Goal: Task Accomplishment & Management: Use online tool/utility

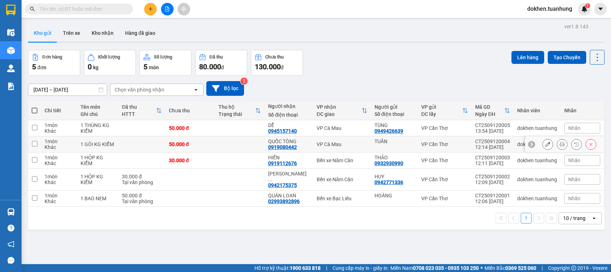
click at [34, 143] on input "checkbox" at bounding box center [34, 143] width 5 height 5
checkbox input "true"
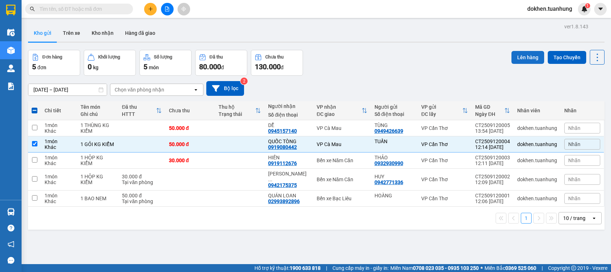
click at [520, 58] on button "Lên hàng" at bounding box center [527, 57] width 33 height 13
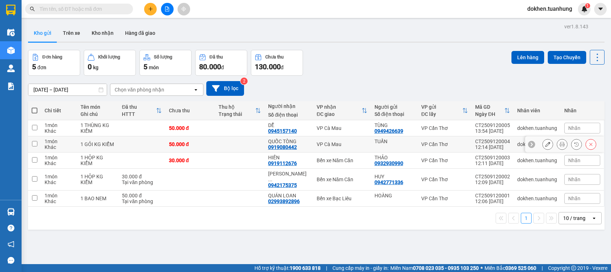
click at [33, 144] on input "checkbox" at bounding box center [34, 143] width 5 height 5
checkbox input "true"
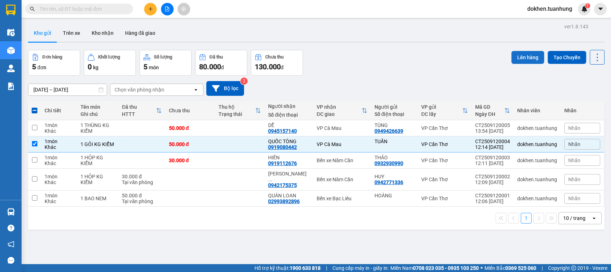
click at [515, 58] on button "Lên hàng" at bounding box center [527, 57] width 33 height 13
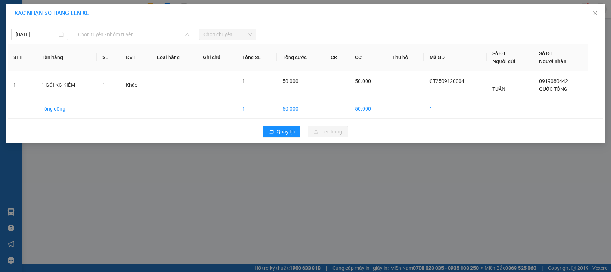
click at [156, 33] on span "Chọn tuyến - nhóm tuyến" at bounding box center [133, 34] width 111 height 11
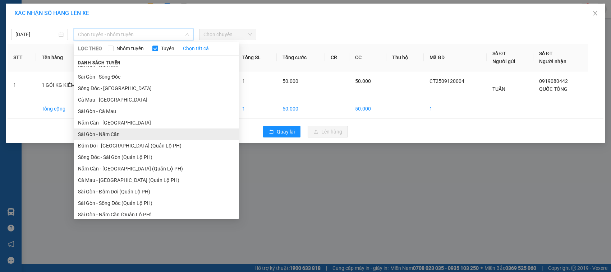
scroll to position [34, 0]
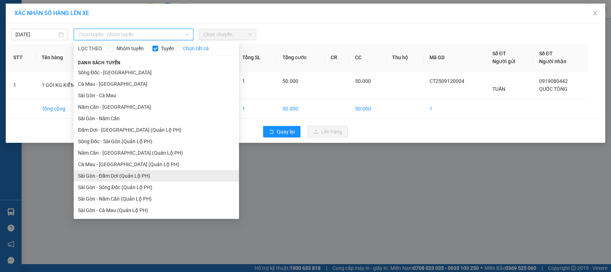
click at [157, 175] on li "Sài Gòn - Đầm Dơi (Quản Lộ PH)" at bounding box center [156, 175] width 165 height 11
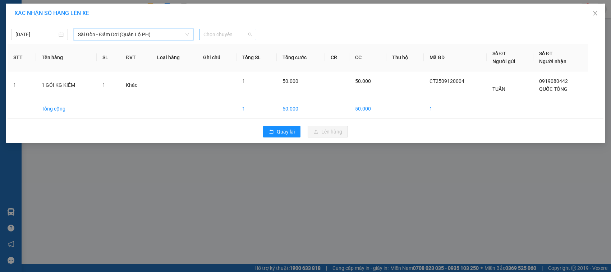
click at [248, 36] on span "Chọn chuyến" at bounding box center [227, 34] width 48 height 11
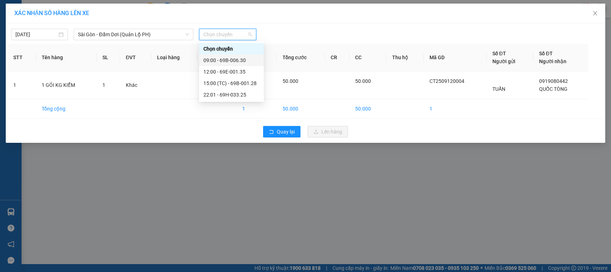
click at [224, 59] on div "09:00 - 69B-006.30" at bounding box center [231, 60] width 56 height 8
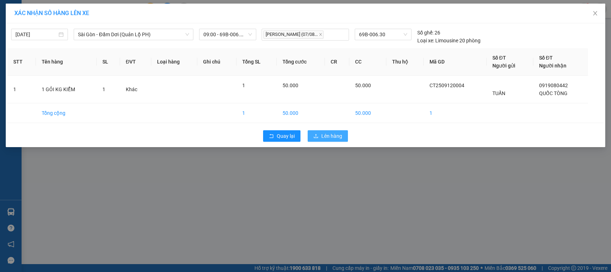
click at [328, 136] on span "Lên hàng" at bounding box center [331, 136] width 21 height 8
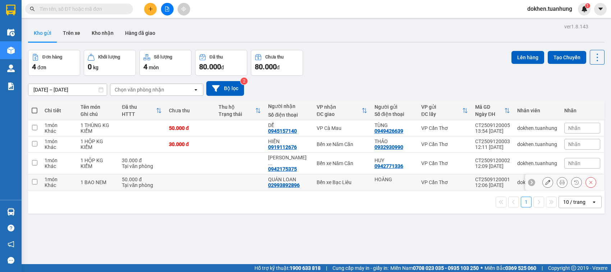
click at [35, 179] on input "checkbox" at bounding box center [34, 181] width 5 height 5
checkbox input "true"
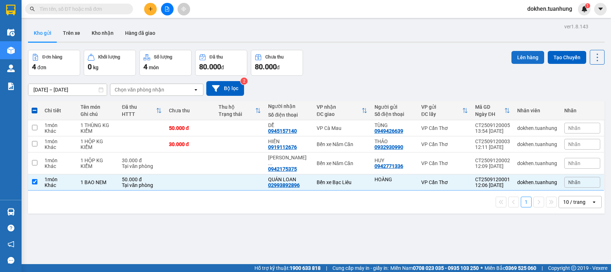
click at [516, 56] on button "Lên hàng" at bounding box center [527, 57] width 33 height 13
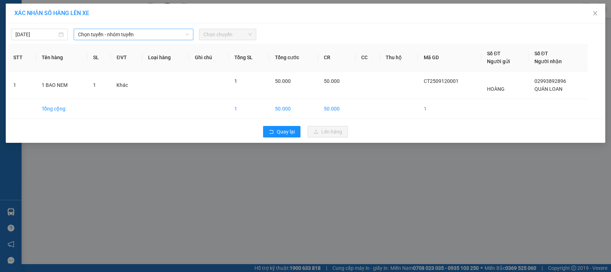
click at [139, 34] on span "Chọn tuyến - nhóm tuyến" at bounding box center [133, 34] width 111 height 11
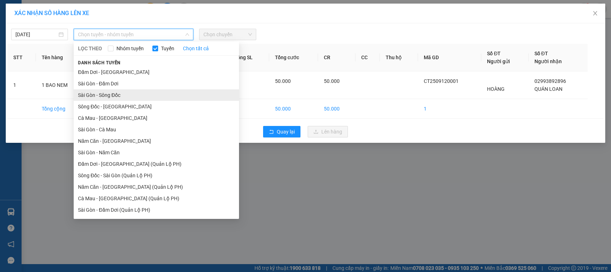
click at [126, 93] on li "Sài Gòn - Sông Đốc" at bounding box center [156, 94] width 165 height 11
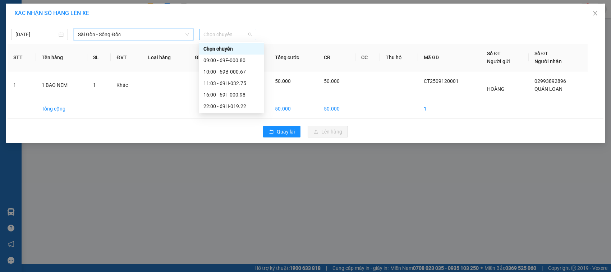
click at [222, 35] on span "Chọn chuyến" at bounding box center [227, 34] width 48 height 11
drag, startPoint x: 231, startPoint y: 59, endPoint x: 227, endPoint y: 65, distance: 6.9
click at [228, 63] on div "09:00 - 69F-000.80" at bounding box center [231, 60] width 56 height 8
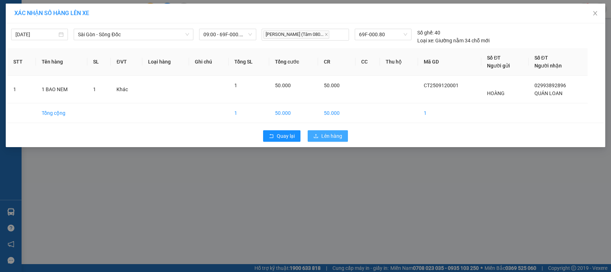
click at [330, 137] on span "Lên hàng" at bounding box center [331, 136] width 21 height 8
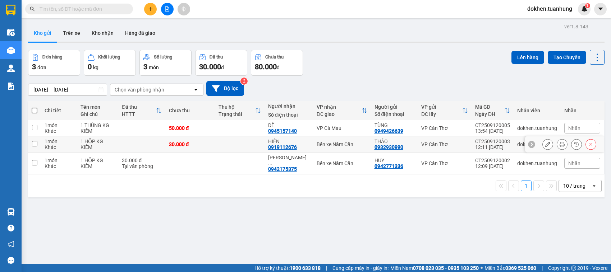
click at [32, 144] on input "checkbox" at bounding box center [34, 143] width 5 height 5
checkbox input "true"
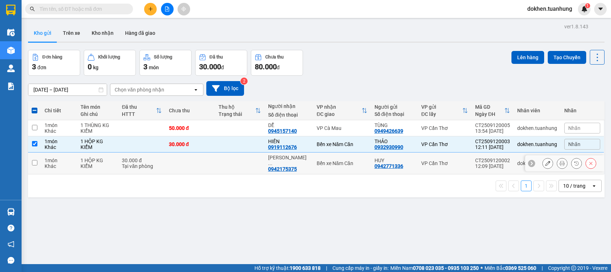
click at [35, 162] on input "checkbox" at bounding box center [34, 162] width 5 height 5
checkbox input "true"
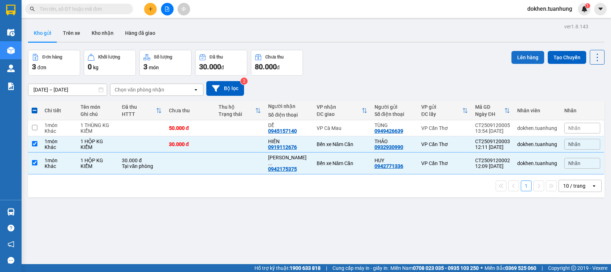
click at [520, 56] on button "Lên hàng" at bounding box center [527, 57] width 33 height 13
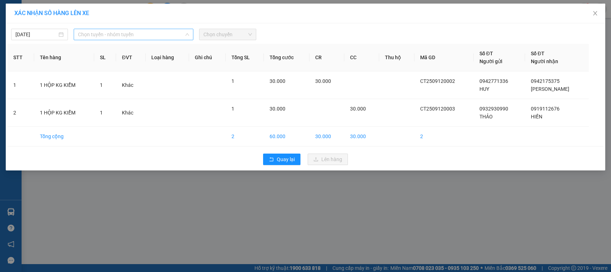
click at [118, 36] on span "Chọn tuyến - nhóm tuyến" at bounding box center [133, 34] width 111 height 11
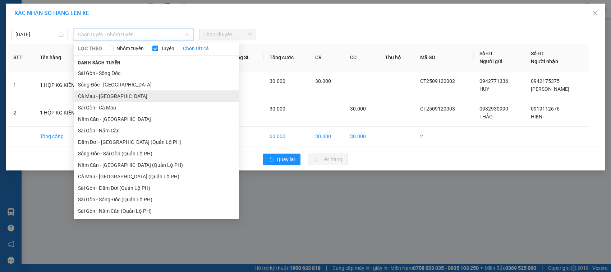
scroll to position [34, 0]
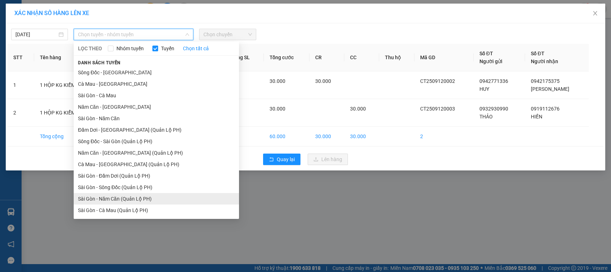
click at [126, 199] on li "Sài Gòn - Năm Căn (Quản Lộ PH)" at bounding box center [156, 198] width 165 height 11
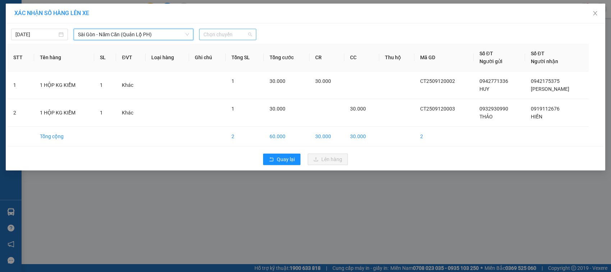
click at [223, 36] on span "Chọn chuyến" at bounding box center [227, 34] width 48 height 11
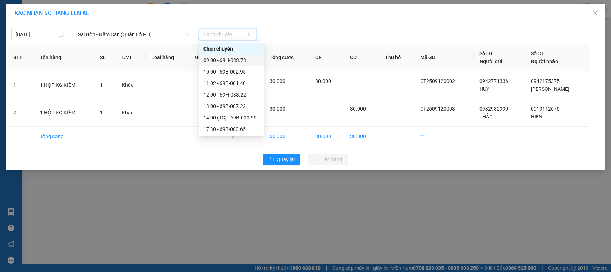
click at [242, 60] on div "09:00 - 69H-033.73" at bounding box center [231, 60] width 56 height 8
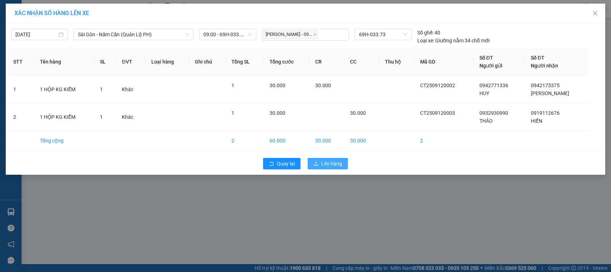
click at [324, 167] on span "Lên hàng" at bounding box center [331, 164] width 21 height 8
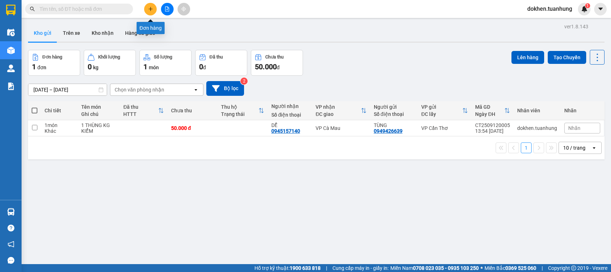
click at [151, 10] on icon "plus" at bounding box center [150, 8] width 5 height 5
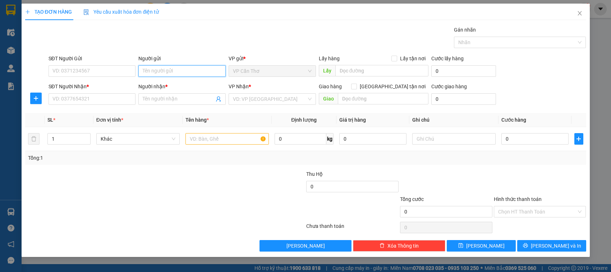
click at [151, 72] on input "Người gửi" at bounding box center [181, 70] width 87 height 11
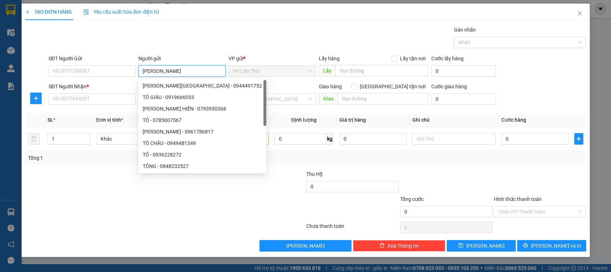
type input "TÔ NI"
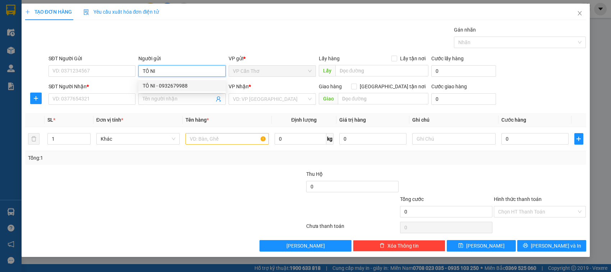
click at [164, 87] on div "TÔ NI - 0932679988" at bounding box center [182, 86] width 79 height 8
type input "0932679988"
type input "TÔ NI"
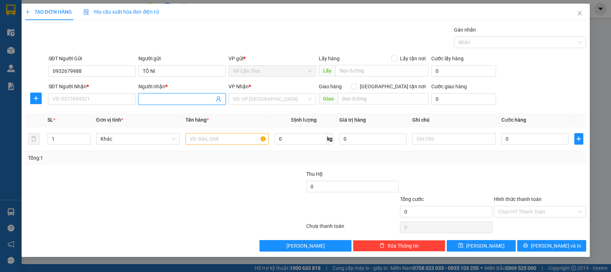
click at [218, 101] on icon "user-add" at bounding box center [218, 99] width 6 height 6
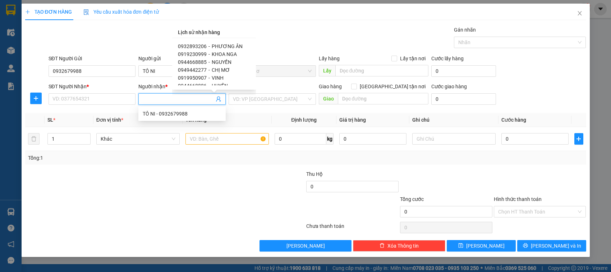
click at [223, 69] on span "CHỊ MƠ" at bounding box center [221, 70] width 18 height 6
type input "0949442277"
type input "CHỊ MƠ"
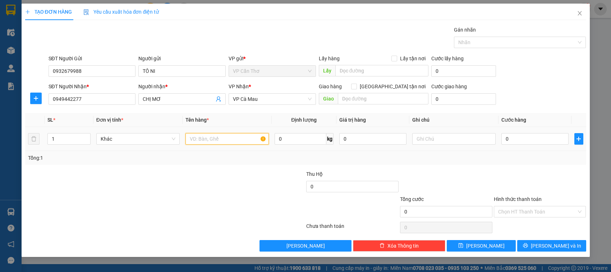
click at [198, 144] on input "text" at bounding box center [226, 138] width 83 height 11
type input "2 KIỆN KG KIỂM"
click at [65, 141] on input "1" at bounding box center [69, 139] width 42 height 11
type input "2"
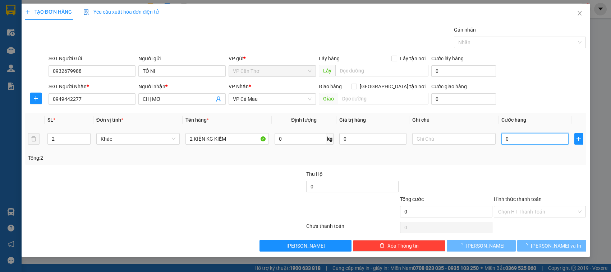
click at [504, 140] on input "0" at bounding box center [534, 138] width 67 height 11
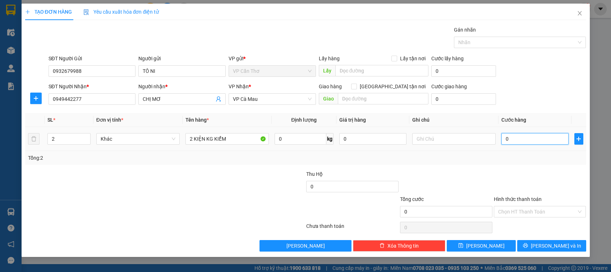
type input "8"
type input "80"
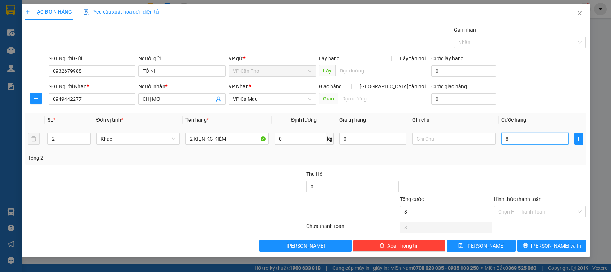
type input "80"
type input "800"
type input "8.000"
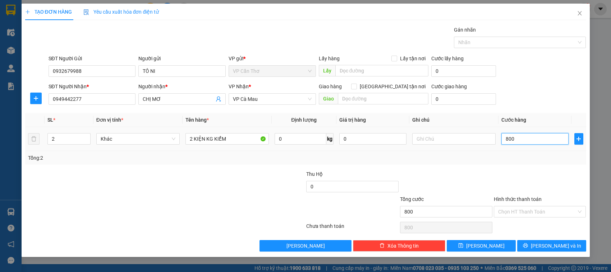
type input "8.000"
type input "80.000"
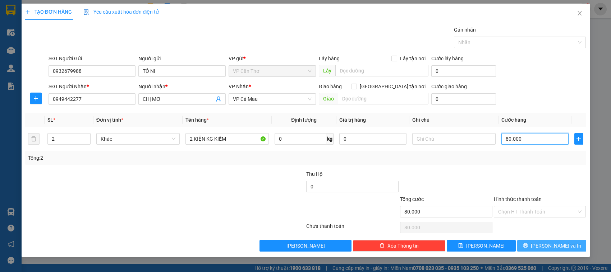
type input "80.000"
click at [531, 245] on button "[PERSON_NAME] và In" at bounding box center [551, 245] width 69 height 11
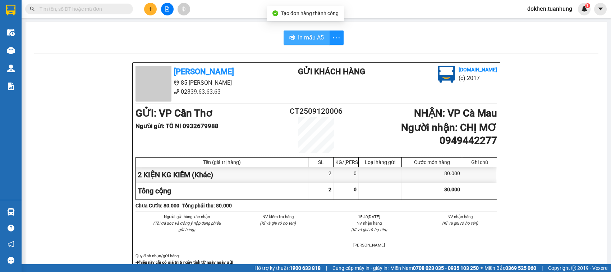
click at [302, 37] on span "In mẫu A5" at bounding box center [311, 37] width 26 height 9
click at [368, 37] on div "In mẫu A5" at bounding box center [316, 38] width 564 height 14
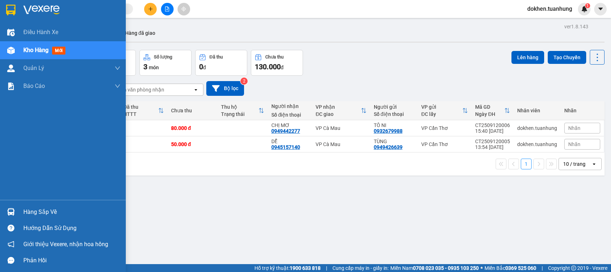
click at [33, 209] on div "Hàng sắp về" at bounding box center [71, 212] width 97 height 11
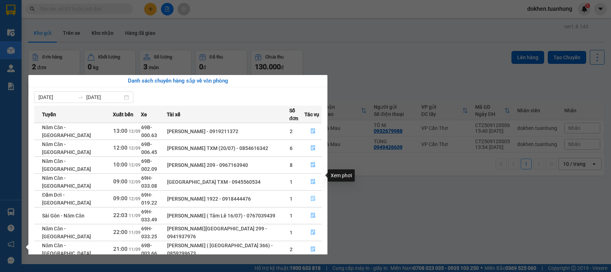
click at [312, 196] on icon "file-done" at bounding box center [312, 198] width 5 height 5
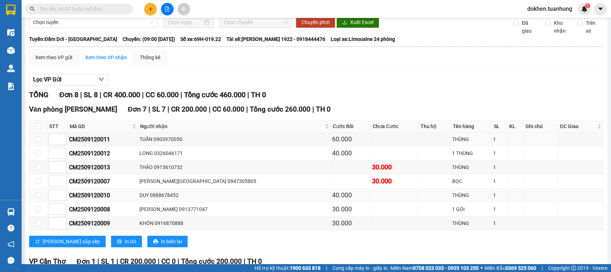
scroll to position [112, 0]
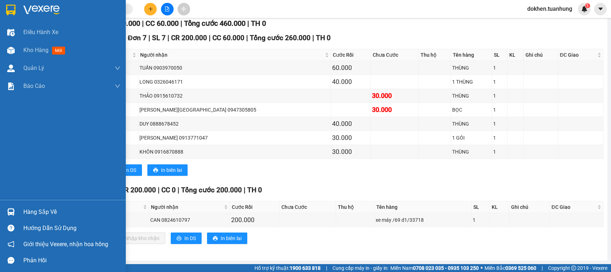
click at [36, 211] on div "Hàng sắp về" at bounding box center [71, 212] width 97 height 11
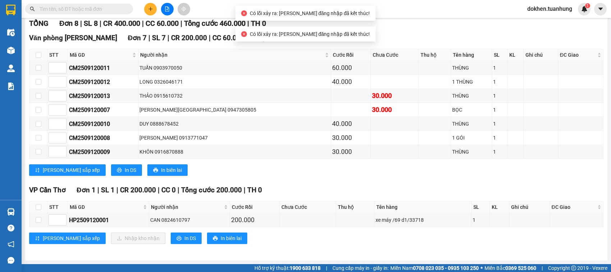
click at [362, 164] on section "Kết quả tìm kiếm ( 0 ) Bộ lọc No Data dokhen.tuanhung 1 Điều hành xe Kho hàng m…" at bounding box center [305, 136] width 611 height 272
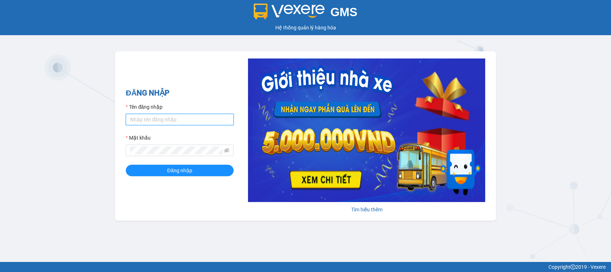
type input "dokhen.tuanhung"
click at [175, 173] on span "Đăng nhập" at bounding box center [179, 171] width 25 height 8
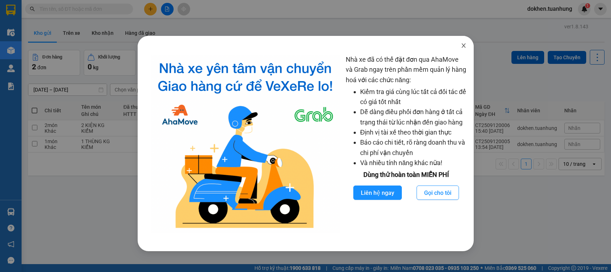
click at [462, 43] on icon "close" at bounding box center [463, 46] width 6 height 6
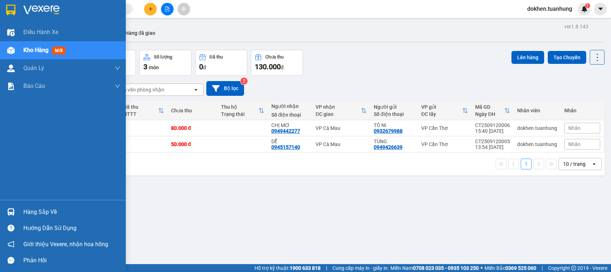
click at [31, 211] on div "Hàng sắp về" at bounding box center [71, 212] width 97 height 11
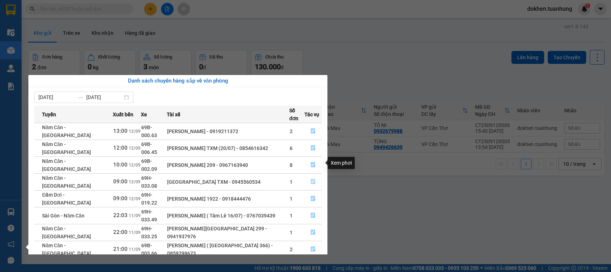
click at [311, 179] on icon "file-done" at bounding box center [312, 181] width 5 height 5
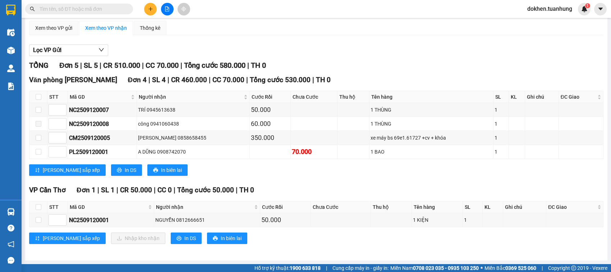
scroll to position [69, 0]
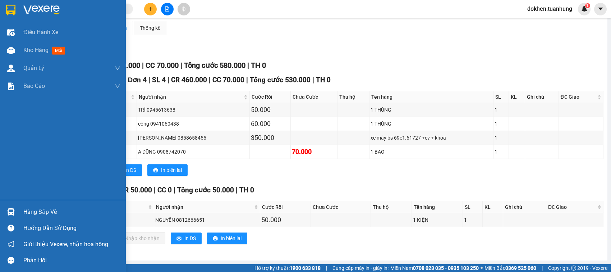
click at [33, 212] on div "Hàng sắp về" at bounding box center [71, 212] width 97 height 11
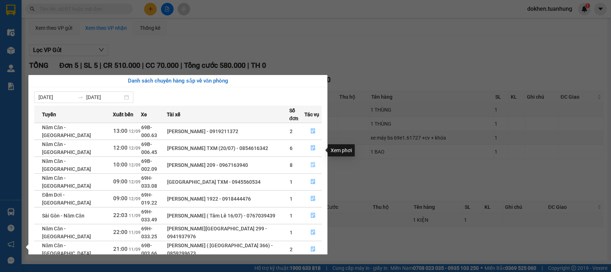
click at [310, 162] on icon "file-done" at bounding box center [312, 164] width 5 height 5
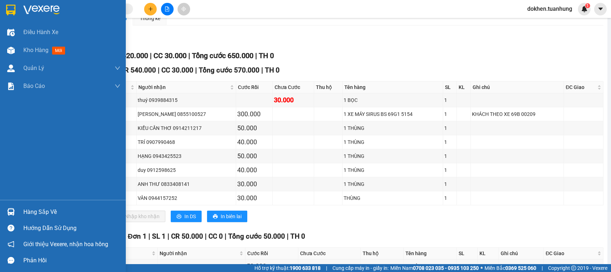
drag, startPoint x: 31, startPoint y: 212, endPoint x: 35, endPoint y: 210, distance: 4.0
click at [35, 210] on div "Hàng sắp về" at bounding box center [71, 212] width 97 height 11
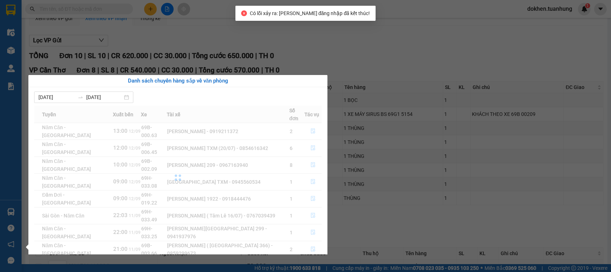
click at [312, 137] on div at bounding box center [177, 178] width 287 height 144
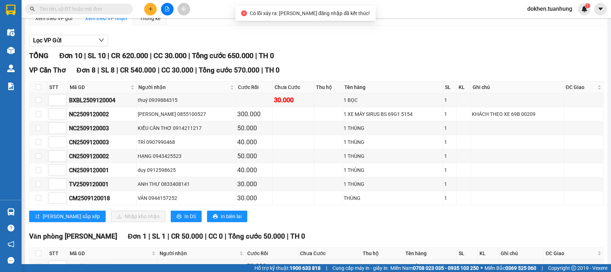
click at [401, 238] on section "Kết quả tìm kiếm ( 0 ) Bộ lọc No Data dokhen.tuanhung 1 Điều hành xe Kho hàng m…" at bounding box center [305, 136] width 611 height 272
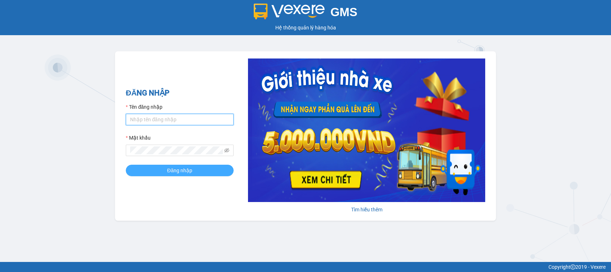
type input "dokhen.tuanhung"
click at [184, 173] on span "Đăng nhập" at bounding box center [179, 171] width 25 height 8
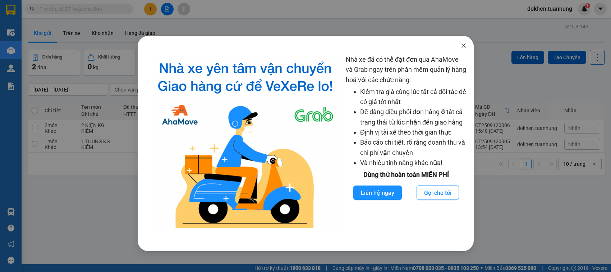
click at [461, 46] on icon "close" at bounding box center [463, 46] width 6 height 6
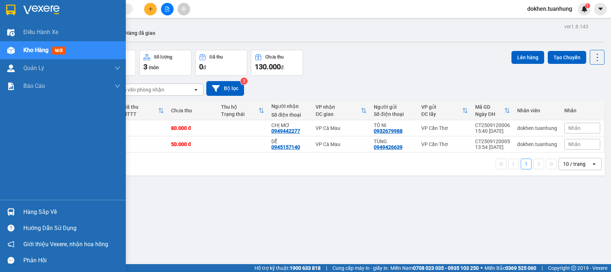
click at [34, 211] on div "Hàng sắp về" at bounding box center [71, 212] width 97 height 11
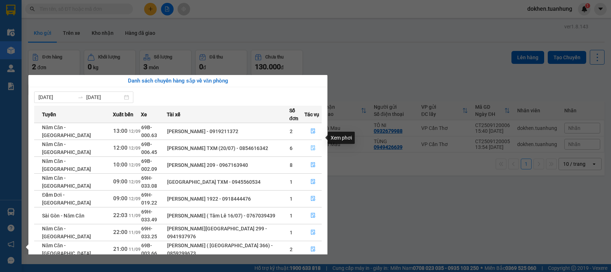
click at [310, 145] on icon "file-done" at bounding box center [312, 147] width 5 height 5
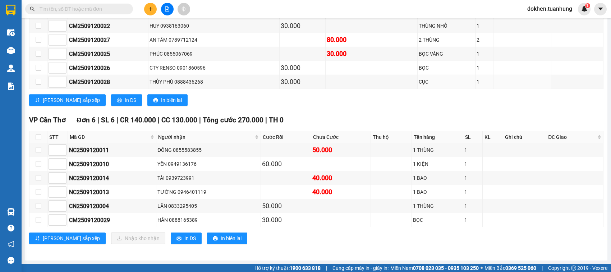
scroll to position [241, 0]
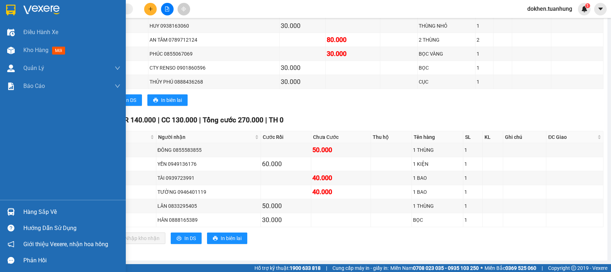
click at [33, 212] on div "Hàng sắp về" at bounding box center [71, 212] width 97 height 11
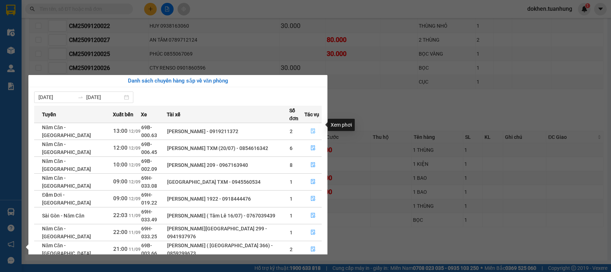
click at [310, 129] on icon "file-done" at bounding box center [312, 131] width 5 height 5
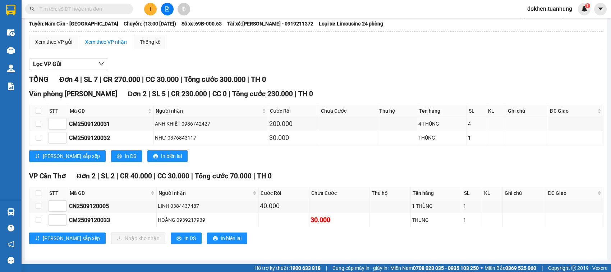
scroll to position [55, 0]
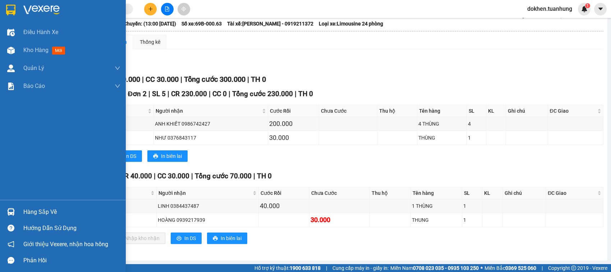
click at [29, 213] on div "Hàng sắp về" at bounding box center [71, 212] width 97 height 11
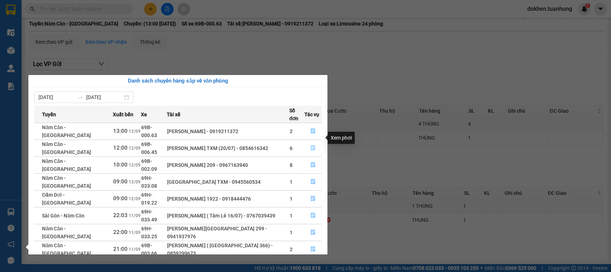
click at [311, 145] on icon "file-done" at bounding box center [312, 147] width 5 height 5
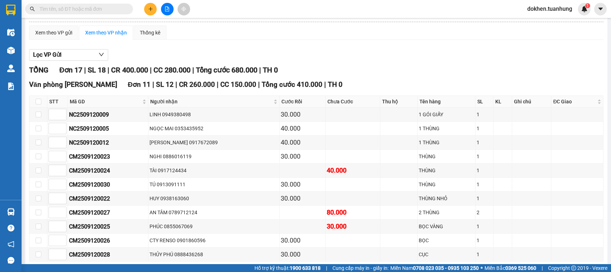
scroll to position [241, 0]
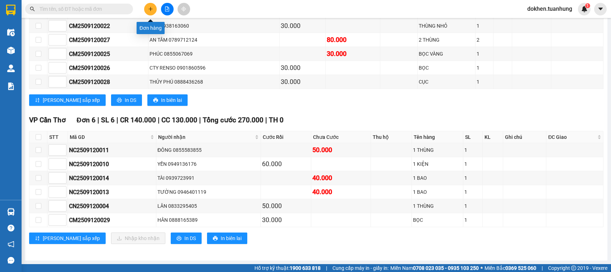
click at [150, 8] on icon "plus" at bounding box center [150, 8] width 5 height 5
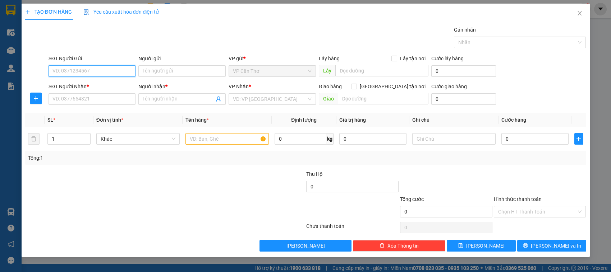
click at [120, 73] on input "SĐT Người Gửi" at bounding box center [91, 70] width 87 height 11
click at [120, 72] on input "SĐT Người Gửi" at bounding box center [91, 70] width 87 height 11
click at [86, 87] on div "0942771336 - HUY" at bounding box center [92, 86] width 79 height 8
type input "0942771336"
type input "HUY"
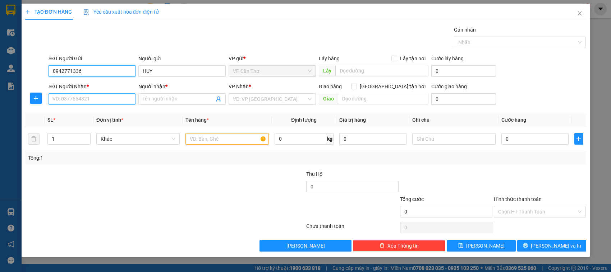
type input "0942771336"
click at [91, 95] on input "SĐT Người Nhận *" at bounding box center [91, 98] width 87 height 11
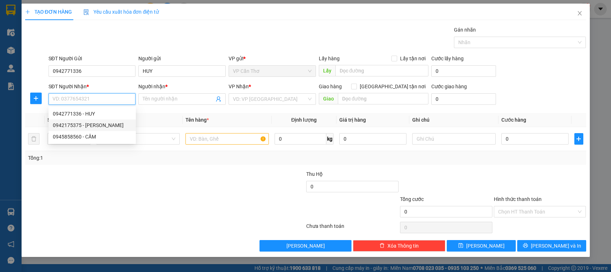
click at [102, 124] on div "0942175375 - [PERSON_NAME]" at bounding box center [92, 125] width 79 height 8
type input "0942175375"
type input "[PERSON_NAME]"
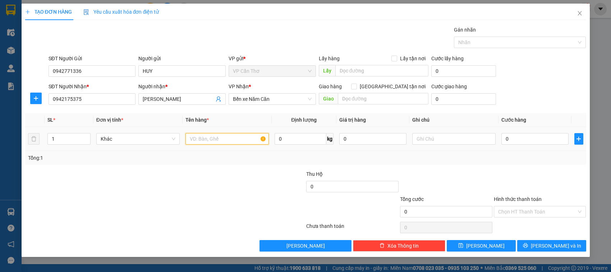
click at [223, 144] on input "text" at bounding box center [226, 138] width 83 height 11
type input "1 HỘP KG KIỂM"
click at [504, 139] on input "0" at bounding box center [534, 138] width 67 height 11
type input "3"
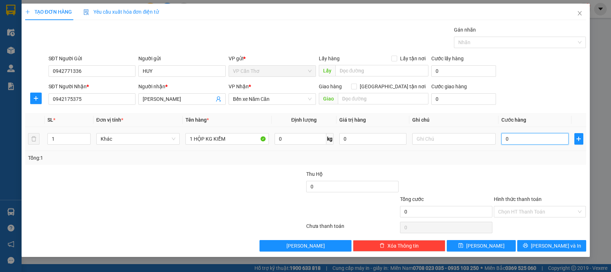
type input "3"
type input "30"
type input "300"
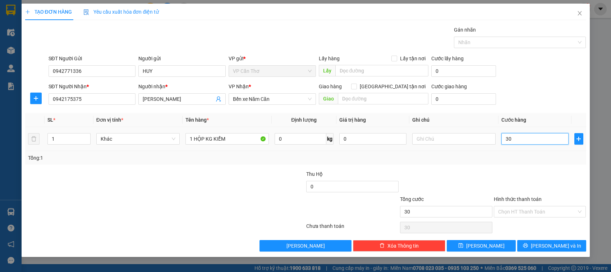
type input "300"
type input "3.000"
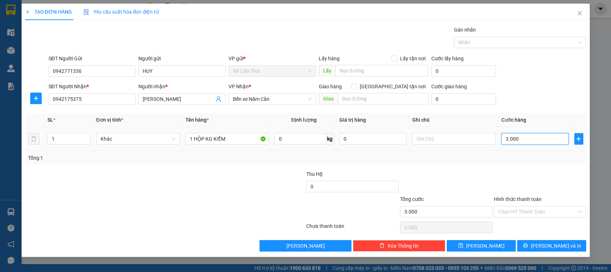
type input "30.000"
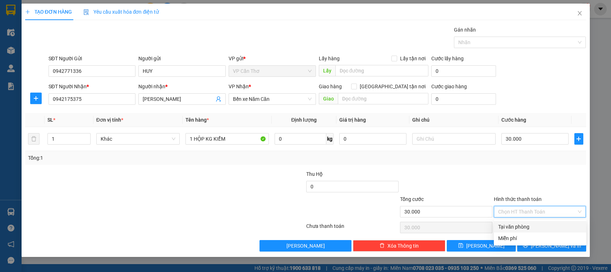
click at [516, 212] on input "Hình thức thanh toán" at bounding box center [537, 212] width 79 height 11
click at [521, 226] on div "Tại văn phòng" at bounding box center [540, 227] width 84 height 8
type input "0"
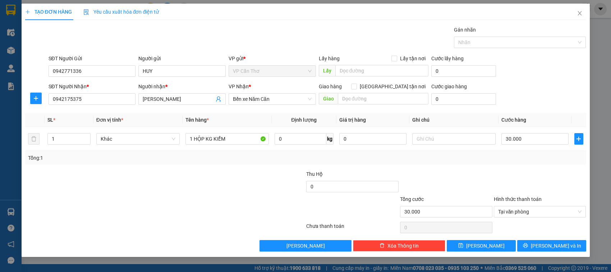
click at [521, 226] on div at bounding box center [540, 228] width 94 height 14
click at [530, 244] on button "[PERSON_NAME] và In" at bounding box center [551, 245] width 69 height 11
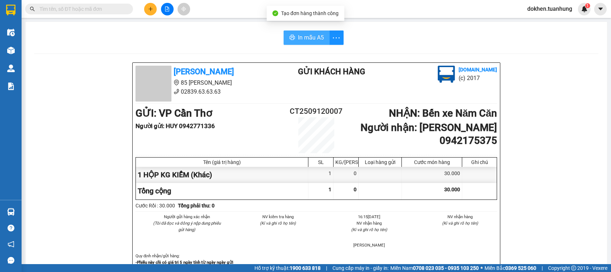
click at [313, 37] on span "In mẫu A5" at bounding box center [311, 37] width 26 height 9
click at [144, 78] on span at bounding box center [153, 84] width 36 height 36
click at [135, 66] on span at bounding box center [153, 84] width 36 height 36
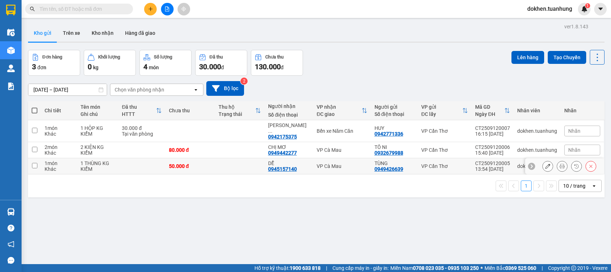
click at [34, 163] on input "checkbox" at bounding box center [34, 165] width 5 height 5
checkbox input "true"
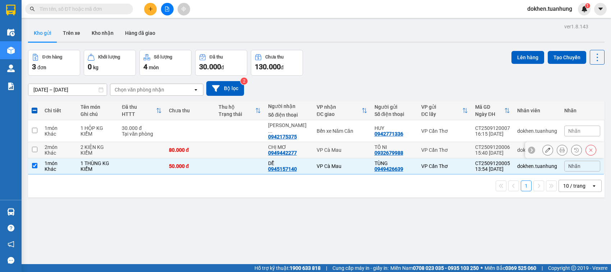
click at [33, 147] on input "checkbox" at bounding box center [34, 149] width 5 height 5
checkbox input "true"
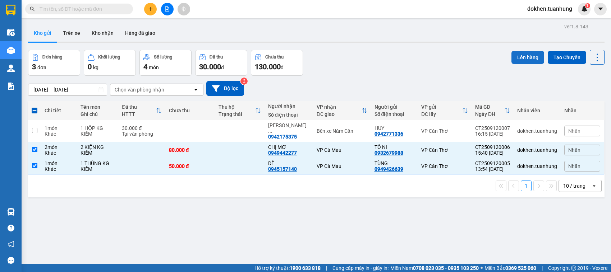
click at [518, 54] on button "Lên hàng" at bounding box center [527, 57] width 33 height 13
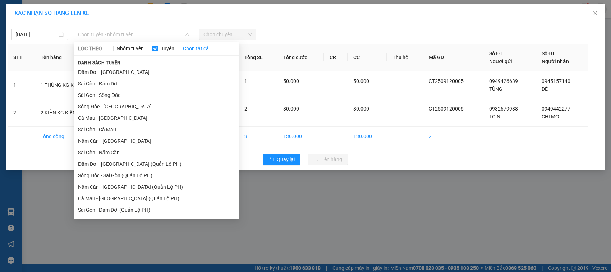
click at [130, 33] on span "Chọn tuyến - nhóm tuyến" at bounding box center [133, 34] width 111 height 11
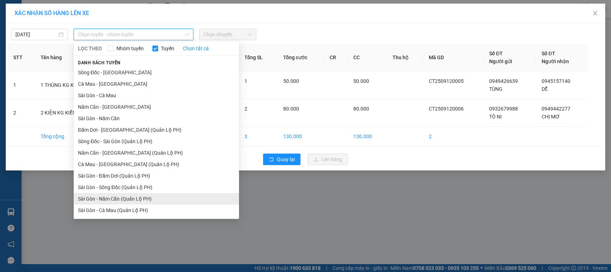
click at [144, 197] on li "Sài Gòn - Năm Căn (Quản Lộ PH)" at bounding box center [156, 198] width 165 height 11
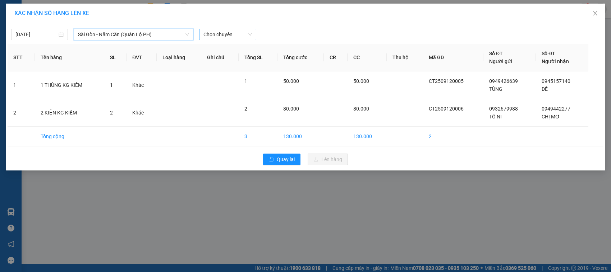
click at [218, 34] on span "Chọn chuyến" at bounding box center [227, 34] width 48 height 11
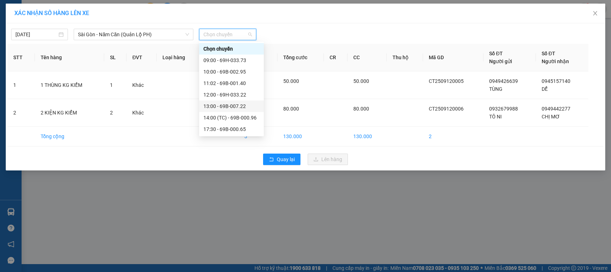
click at [237, 108] on div "13:00 - 69B-007.22" at bounding box center [231, 106] width 56 height 8
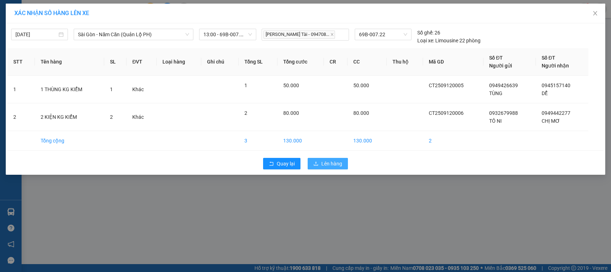
click at [321, 165] on span "Lên hàng" at bounding box center [331, 164] width 21 height 8
